Goal: Transaction & Acquisition: Purchase product/service

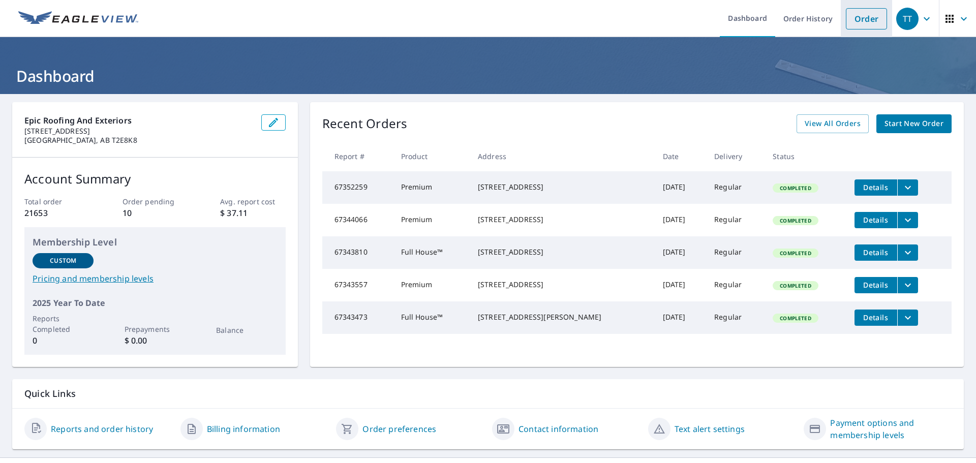
click at [847, 27] on link "Order" at bounding box center [866, 18] width 41 height 21
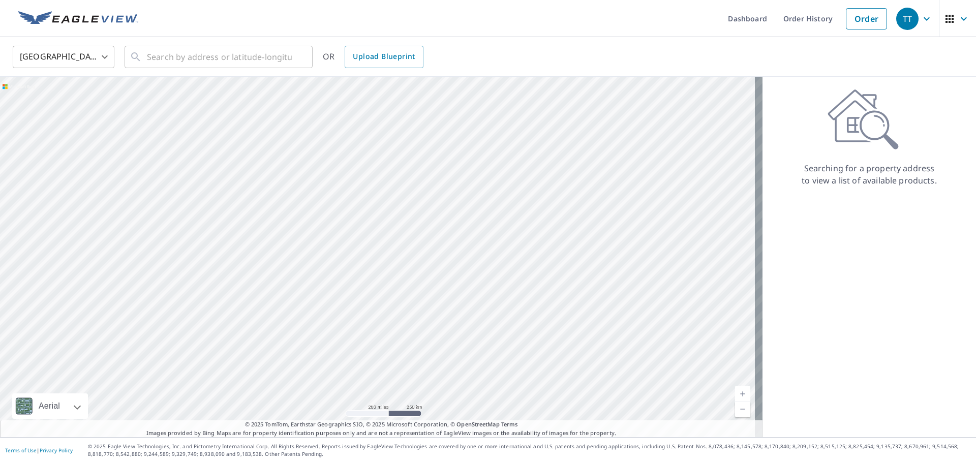
click at [102, 61] on body "TT TT Dashboard Order History Order TT United States US ​ ​ OR Upload Blueprint…" at bounding box center [488, 231] width 976 height 463
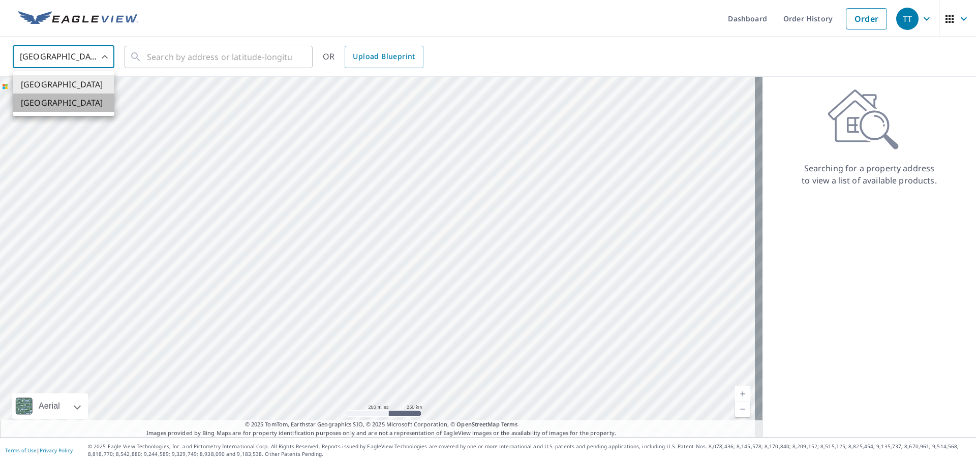
drag, startPoint x: 64, startPoint y: 108, endPoint x: 113, endPoint y: 91, distance: 52.6
click at [66, 106] on li "[GEOGRAPHIC_DATA]" at bounding box center [64, 103] width 102 height 18
type input "CA"
click at [168, 62] on input "text" at bounding box center [219, 57] width 145 height 28
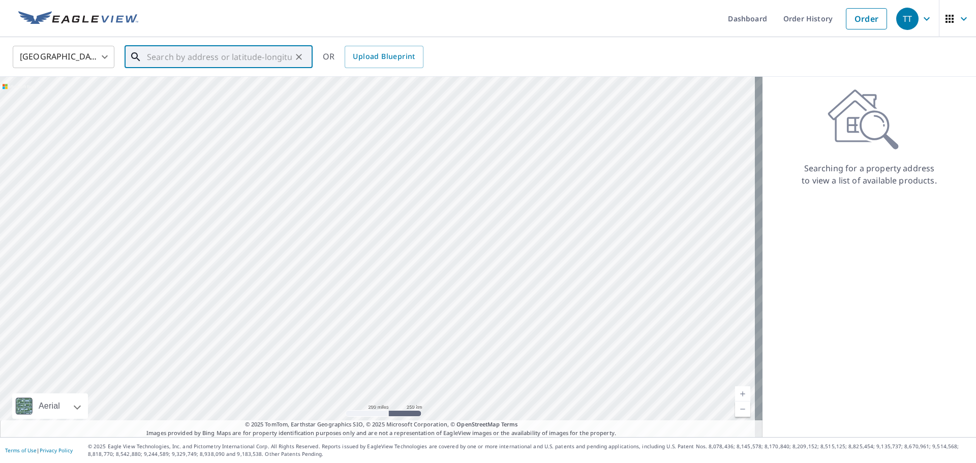
paste input "[STREET_ADDRESS]"
click at [187, 89] on span "[STREET_ADDRESS]" at bounding box center [225, 86] width 160 height 12
type input "[STREET_ADDRESS]"
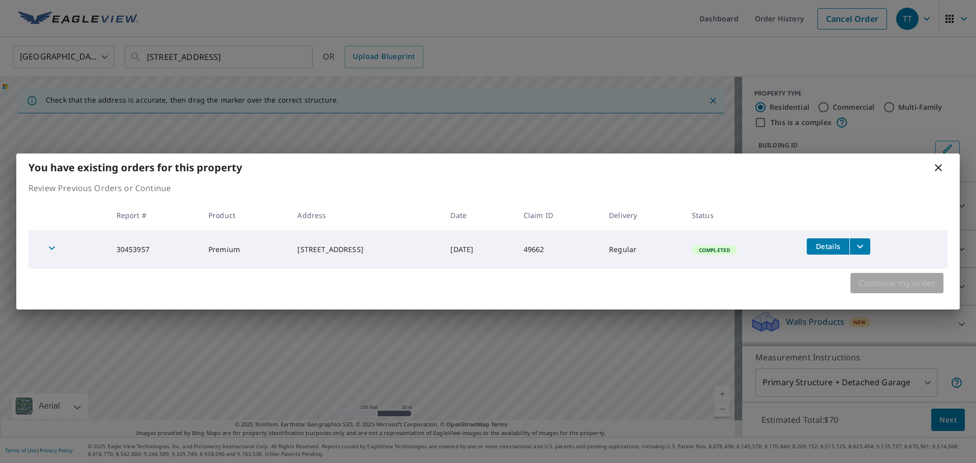
click at [890, 291] on button "Continue my order" at bounding box center [896, 283] width 93 height 20
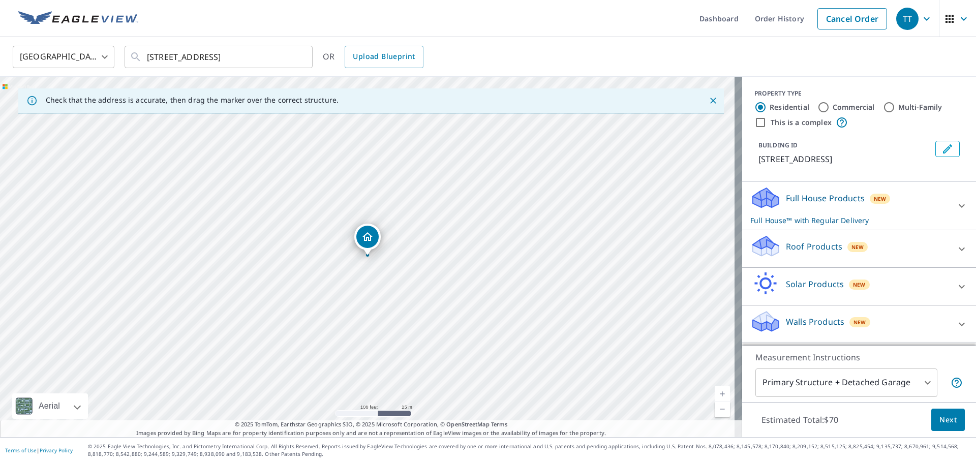
scroll to position [10, 0]
click at [946, 415] on span "Next" at bounding box center [947, 420] width 17 height 13
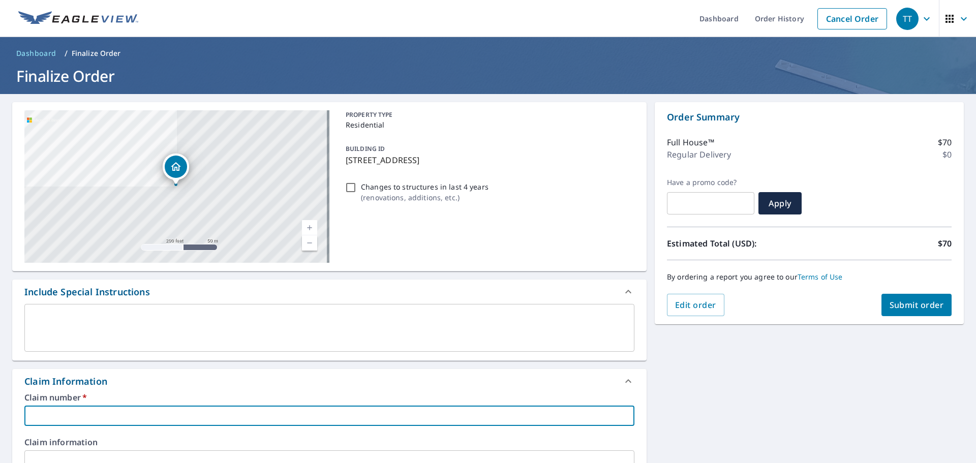
click at [66, 418] on input "text" at bounding box center [329, 416] width 610 height 20
type input "2"
checkbox input "true"
type input "25"
checkbox input "true"
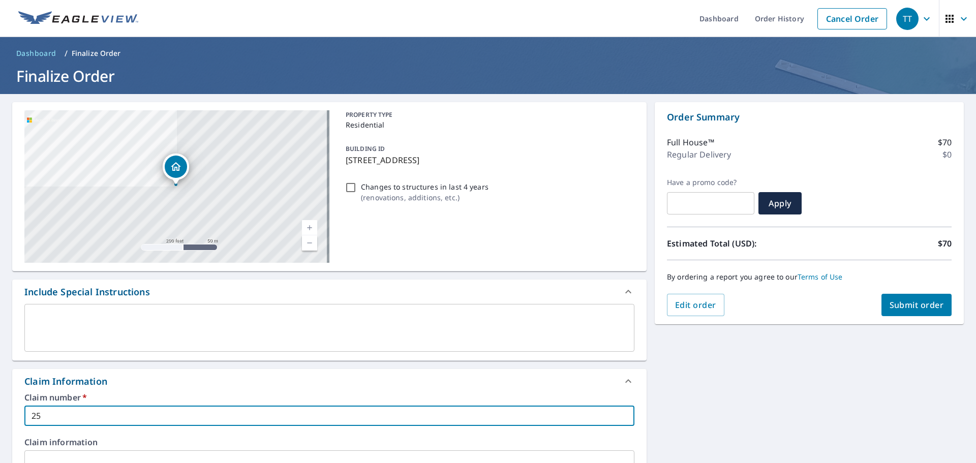
type input "250"
checkbox input "true"
type input "2502"
checkbox input "true"
type input "2502-"
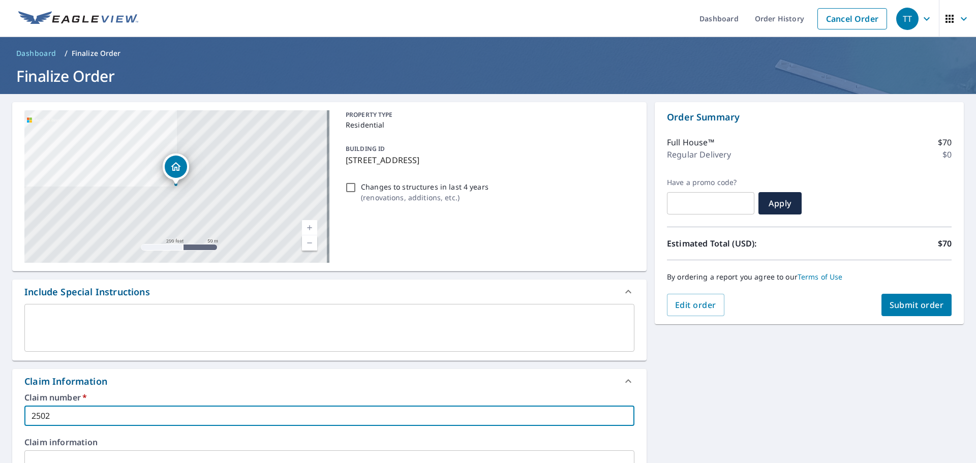
checkbox input "true"
type input "2502-0"
checkbox input "true"
type input "2502-08"
checkbox input "true"
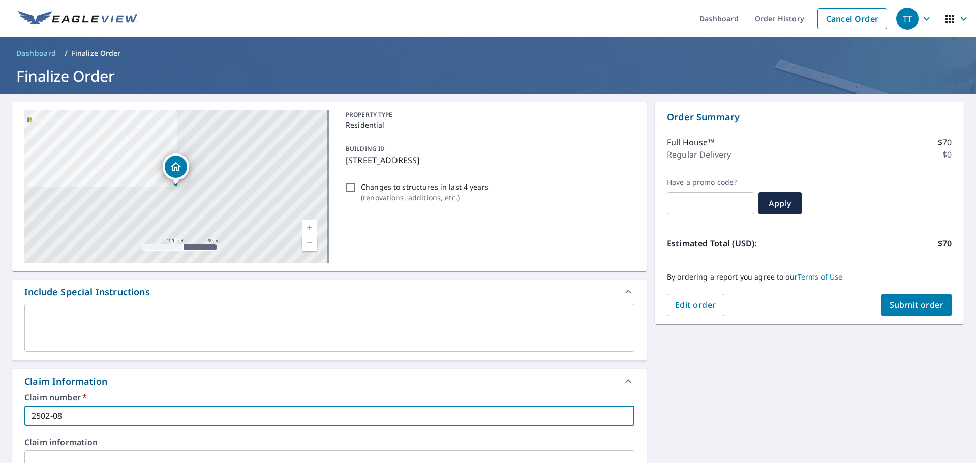
type input "2502-081"
checkbox input "true"
type input "2502-0818"
checkbox input "true"
type input "2502-08180"
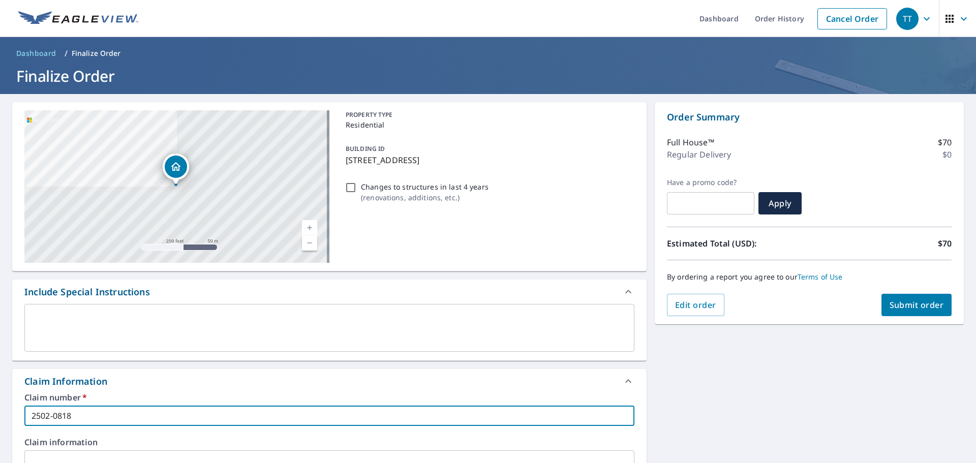
checkbox input "true"
type input "2502-081801"
checkbox input "true"
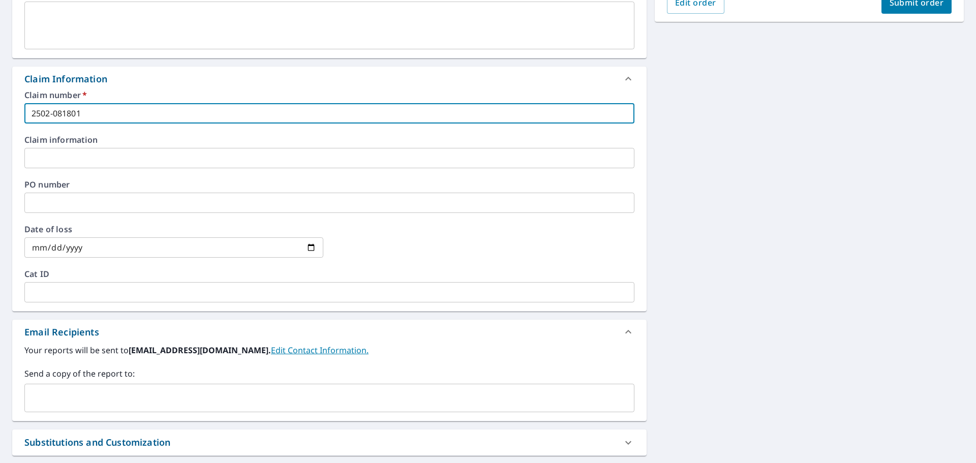
scroll to position [356, 0]
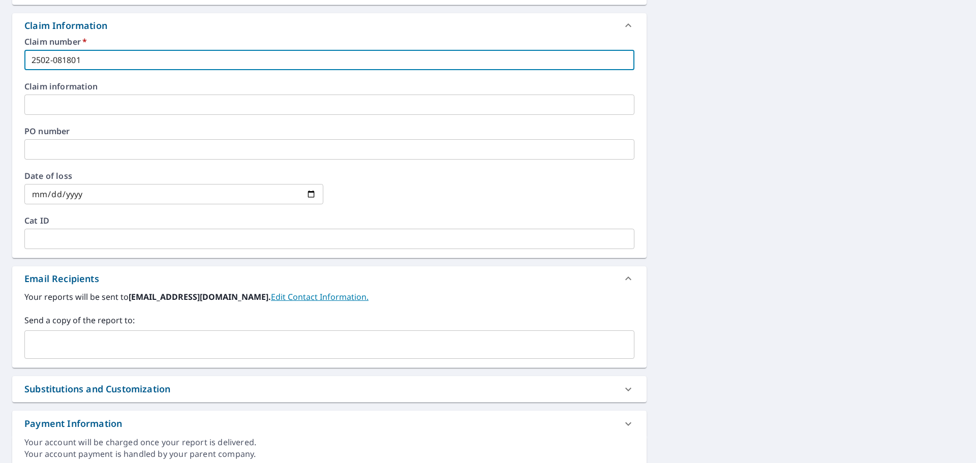
type input "2502-081801"
click at [80, 340] on input "text" at bounding box center [322, 344] width 586 height 19
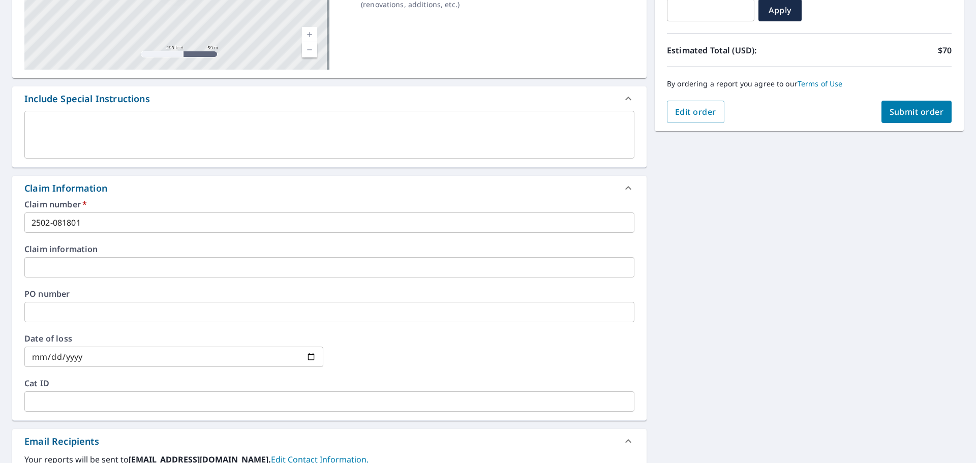
scroll to position [192, 0]
type input "[PERSON_NAME][EMAIL_ADDRESS][DOMAIN_NAME]"
click at [897, 114] on span "Submit order" at bounding box center [917, 112] width 54 height 11
checkbox input "true"
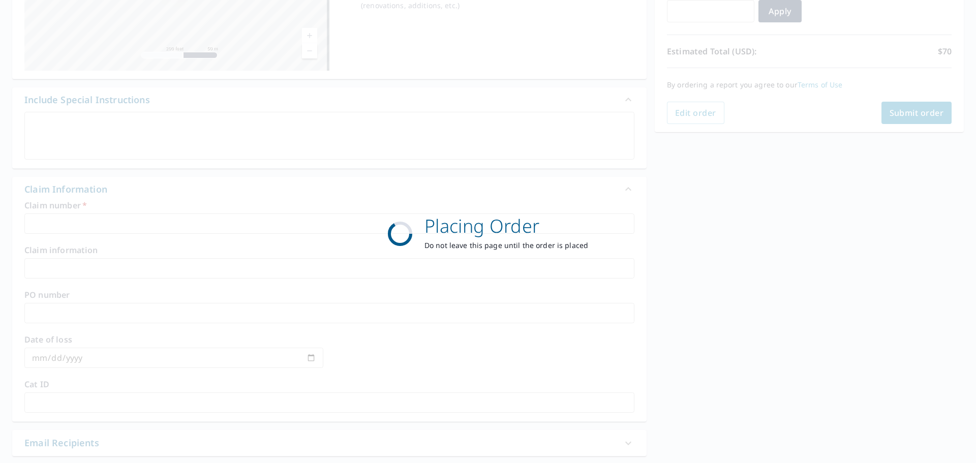
scroll to position [135, 0]
